Goal: Information Seeking & Learning: Learn about a topic

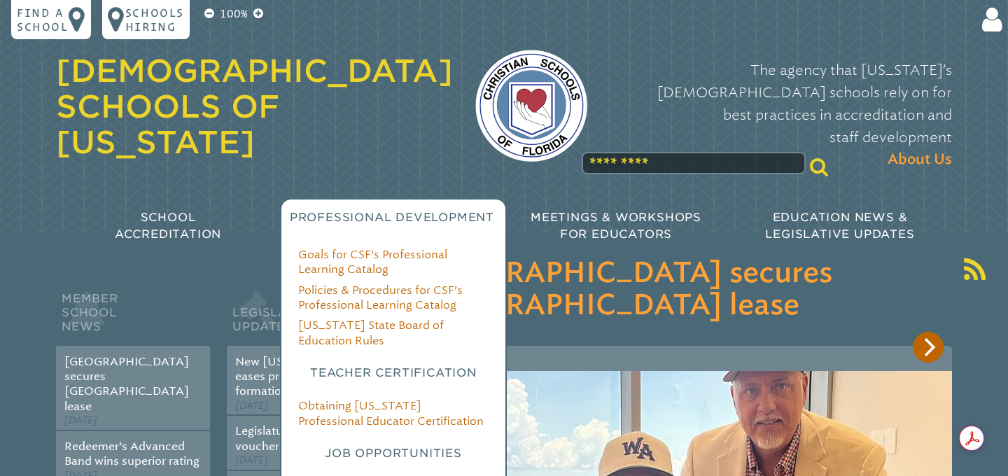
type input "**********"
click at [397, 445] on h3 "Job Opportunities" at bounding box center [393, 453] width 190 height 17
click at [393, 445] on h3 "Job Opportunities" at bounding box center [393, 453] width 190 height 17
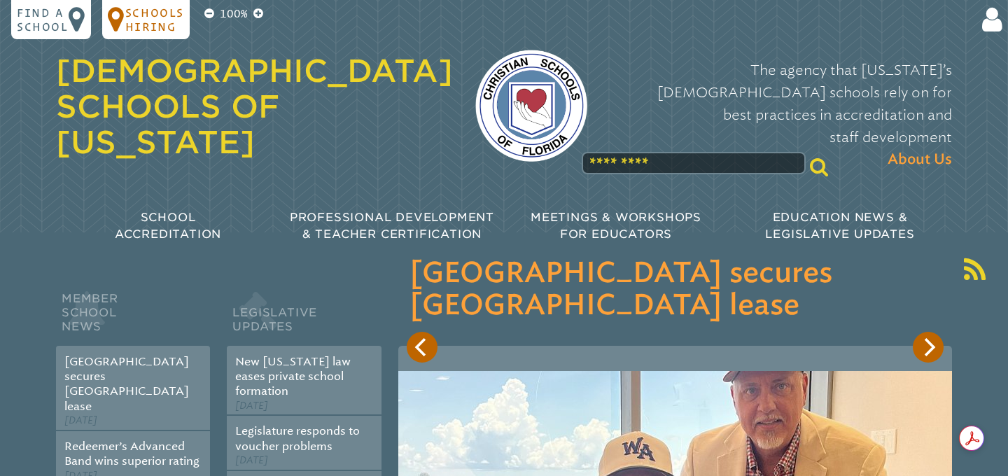
click at [162, 16] on p "Schools Hiring" at bounding box center [154, 20] width 59 height 28
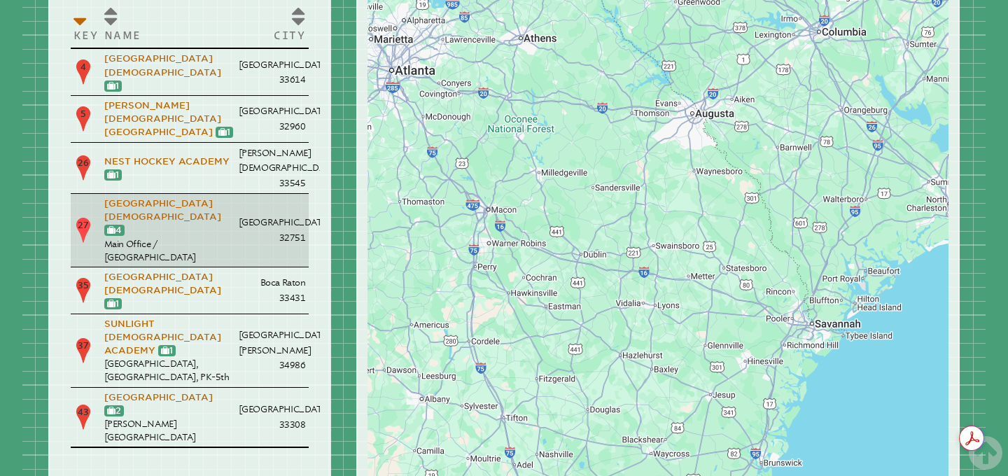
scroll to position [1876, 0]
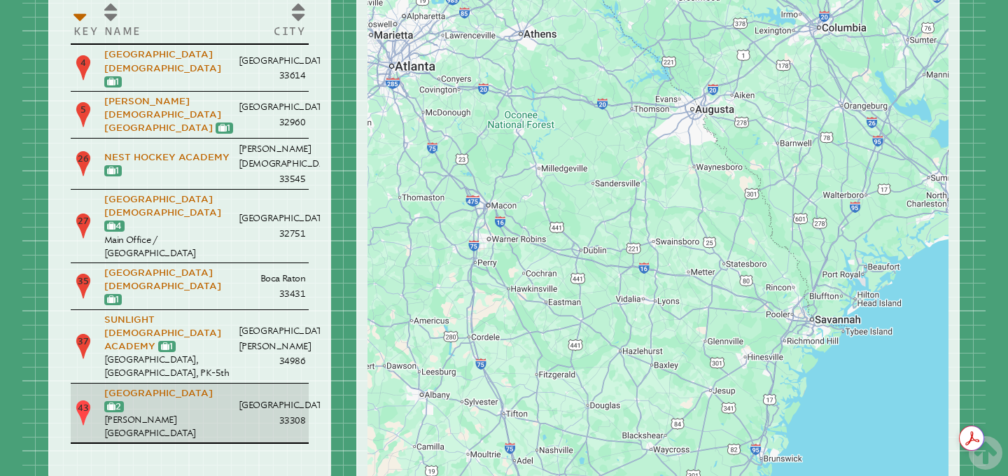
click at [215, 386] on p "Westminster Academy 12 2" at bounding box center [168, 399] width 129 height 27
click at [190, 388] on link "[GEOGRAPHIC_DATA]" at bounding box center [158, 393] width 108 height 10
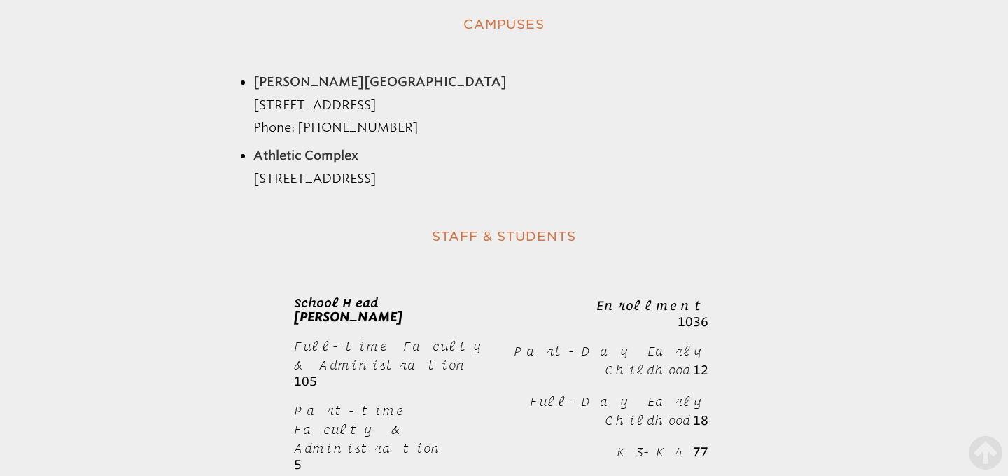
scroll to position [3463, 0]
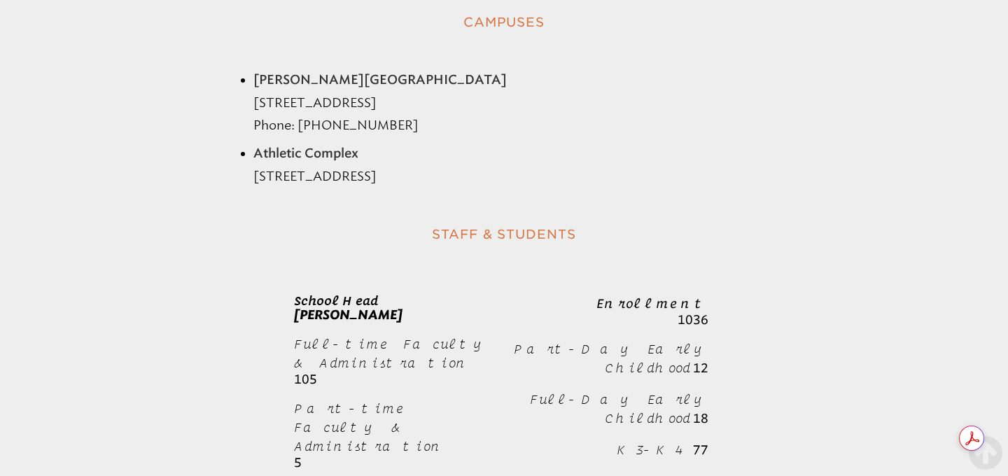
click at [644, 341] on span "Part-Day Early Childhood" at bounding box center [611, 358] width 195 height 34
click at [624, 341] on span "Part-Day Early Childhood" at bounding box center [611, 358] width 195 height 34
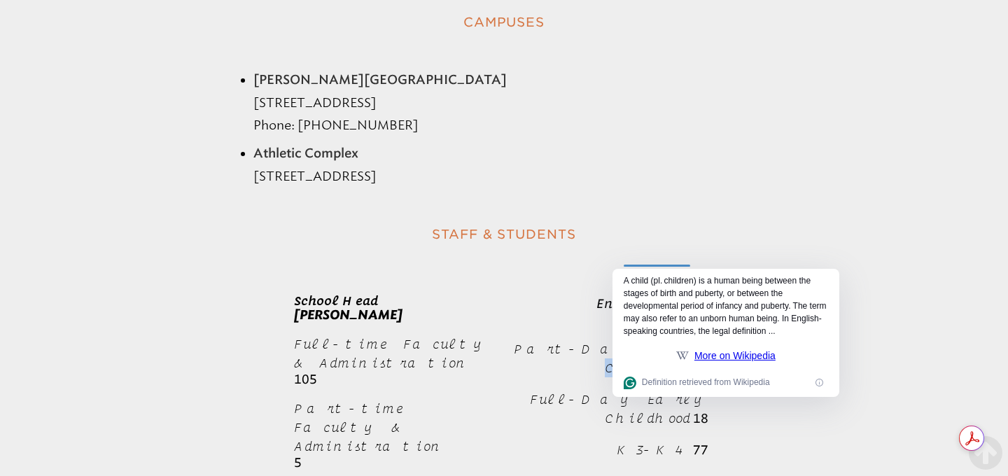
click at [570, 341] on span "Part-Day Early Childhood" at bounding box center [611, 358] width 195 height 34
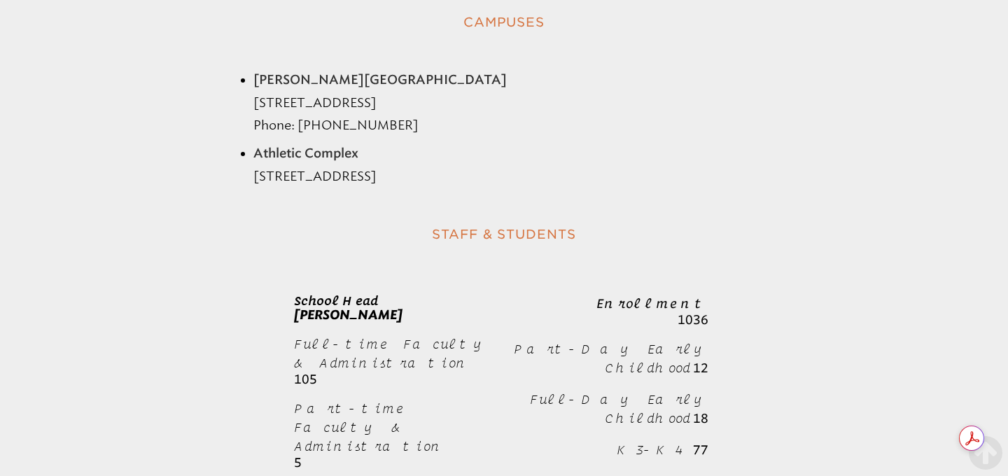
click at [570, 341] on span "Part-Day Early Childhood" at bounding box center [611, 358] width 195 height 34
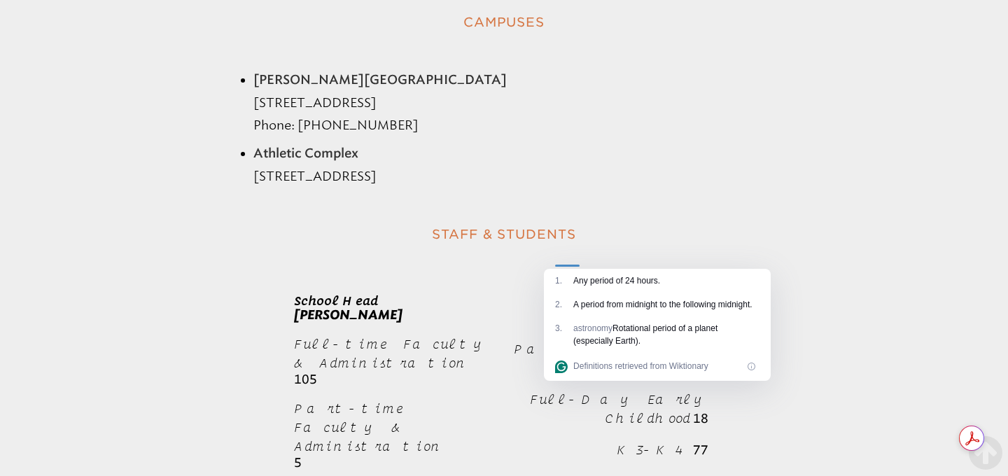
click at [504, 281] on div "929 107 Enrollment 1036 Part-Day Early Childhood 12 Full-Day Early Childhood 18…" at bounding box center [596, 439] width 202 height 316
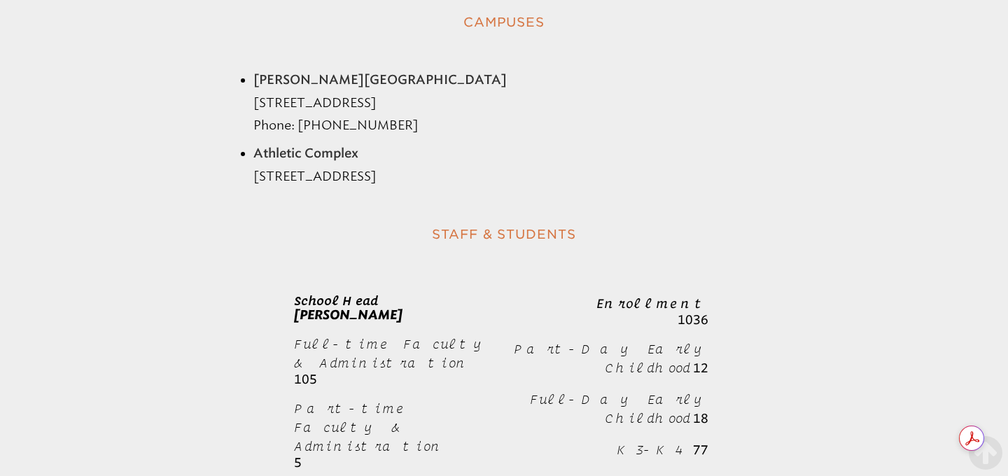
click at [703, 360] on b "12" at bounding box center [700, 367] width 15 height 15
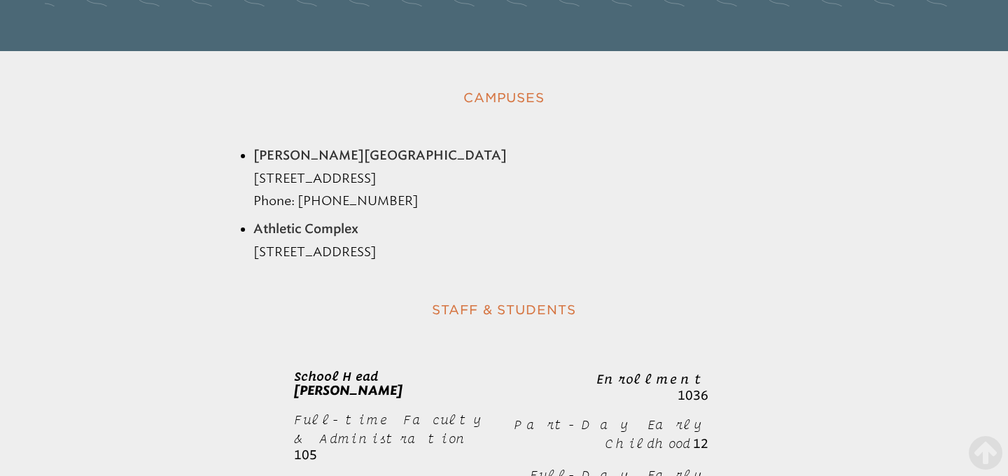
scroll to position [3182, 0]
